Goal: Task Accomplishment & Management: Use online tool/utility

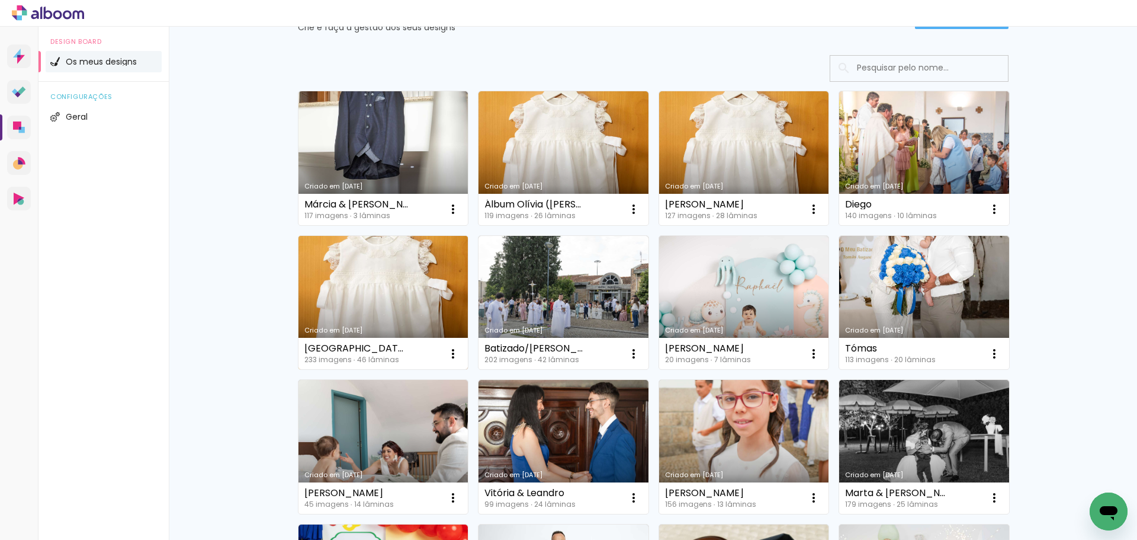
scroll to position [59, 0]
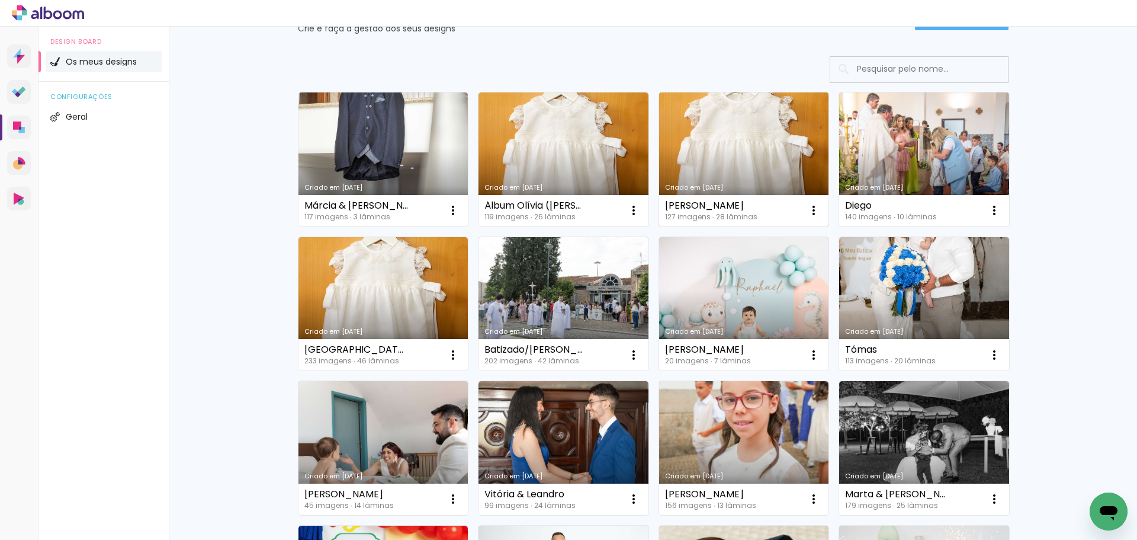
click at [746, 136] on link "Criado em [DATE]" at bounding box center [744, 159] width 170 height 134
